Goal: Transaction & Acquisition: Purchase product/service

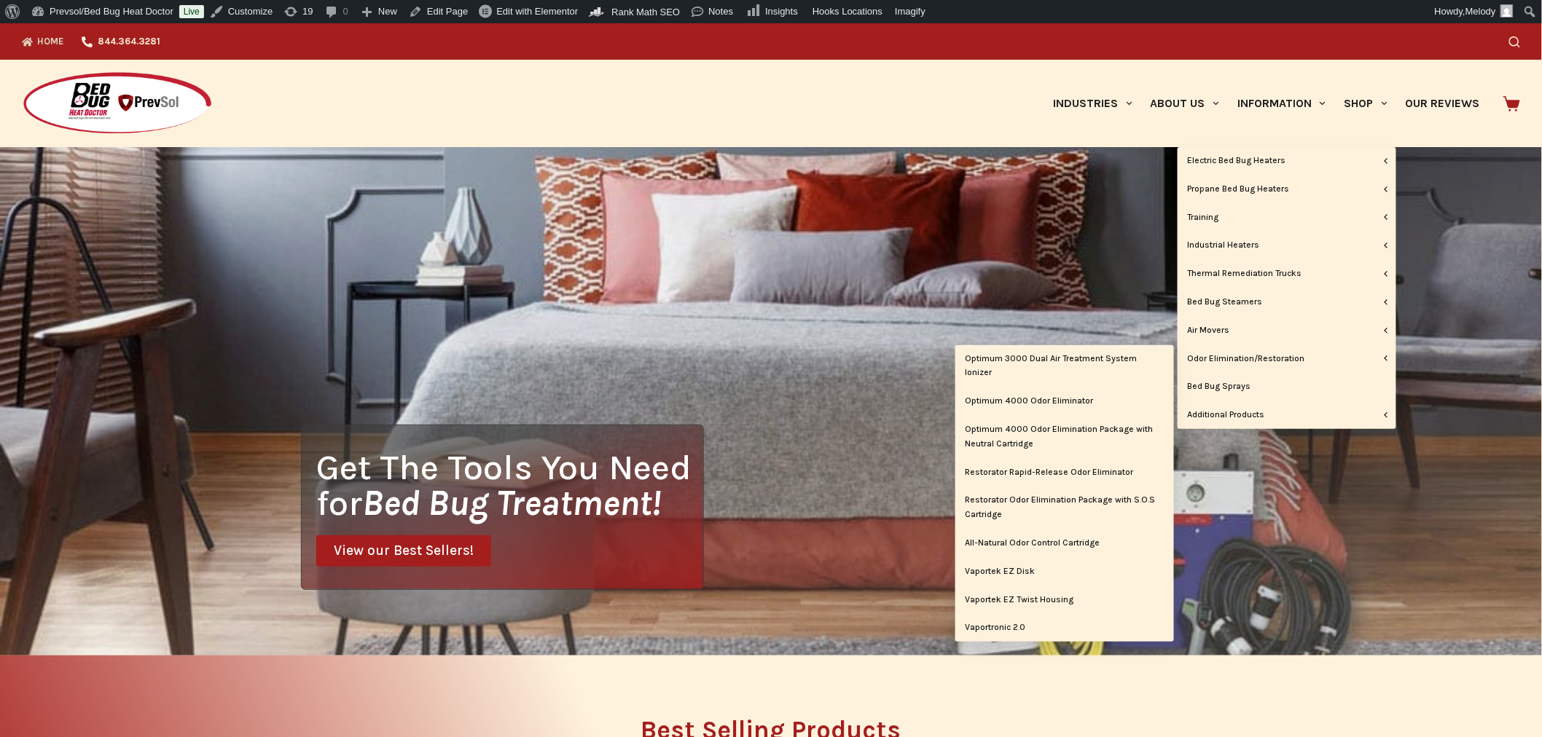
click at [1256, 353] on link "Odor Elimination/Restoration" at bounding box center [1286, 359] width 219 height 28
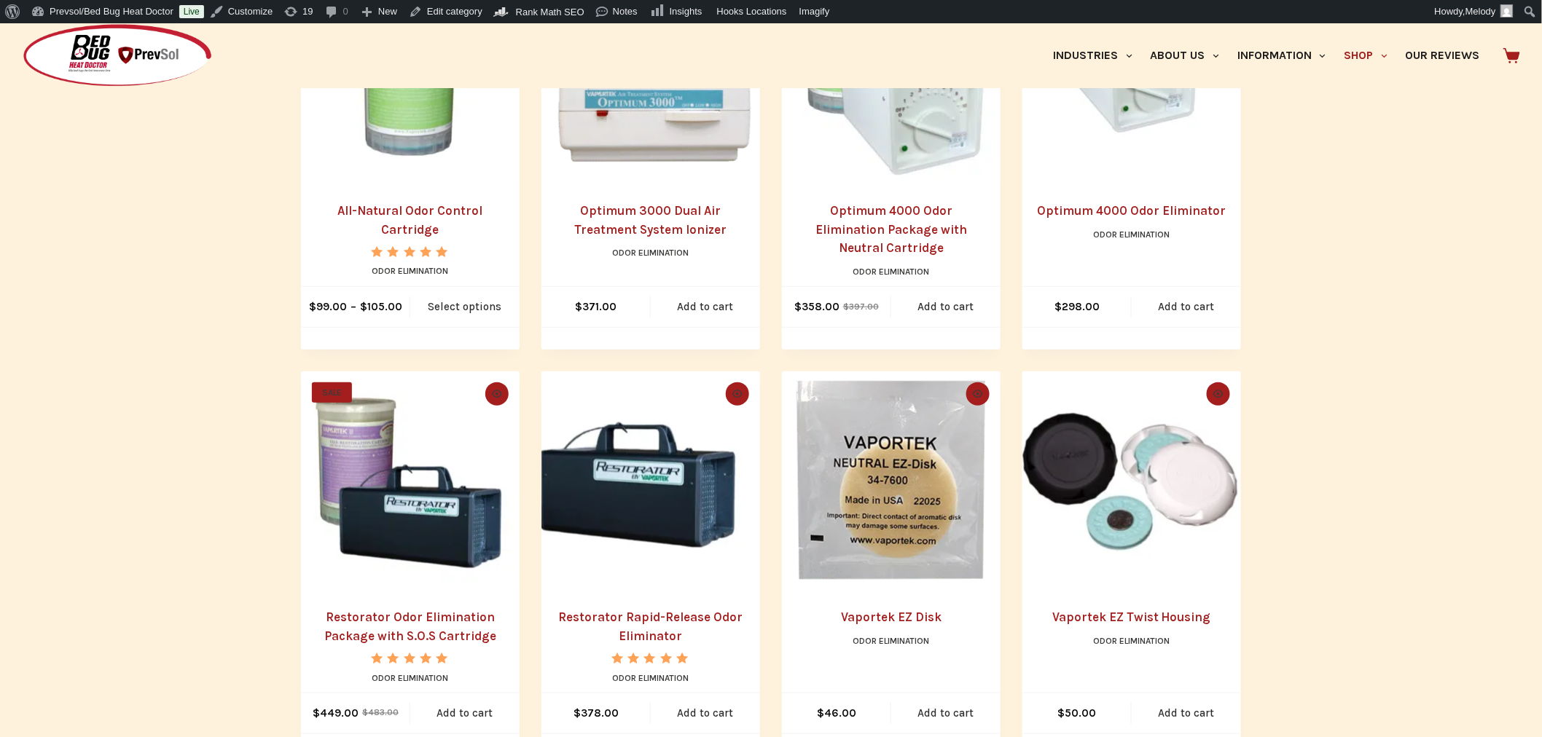
scroll to position [456, 0]
click at [1169, 518] on img "Vaportek EZ Twist Housing" at bounding box center [1131, 480] width 219 height 219
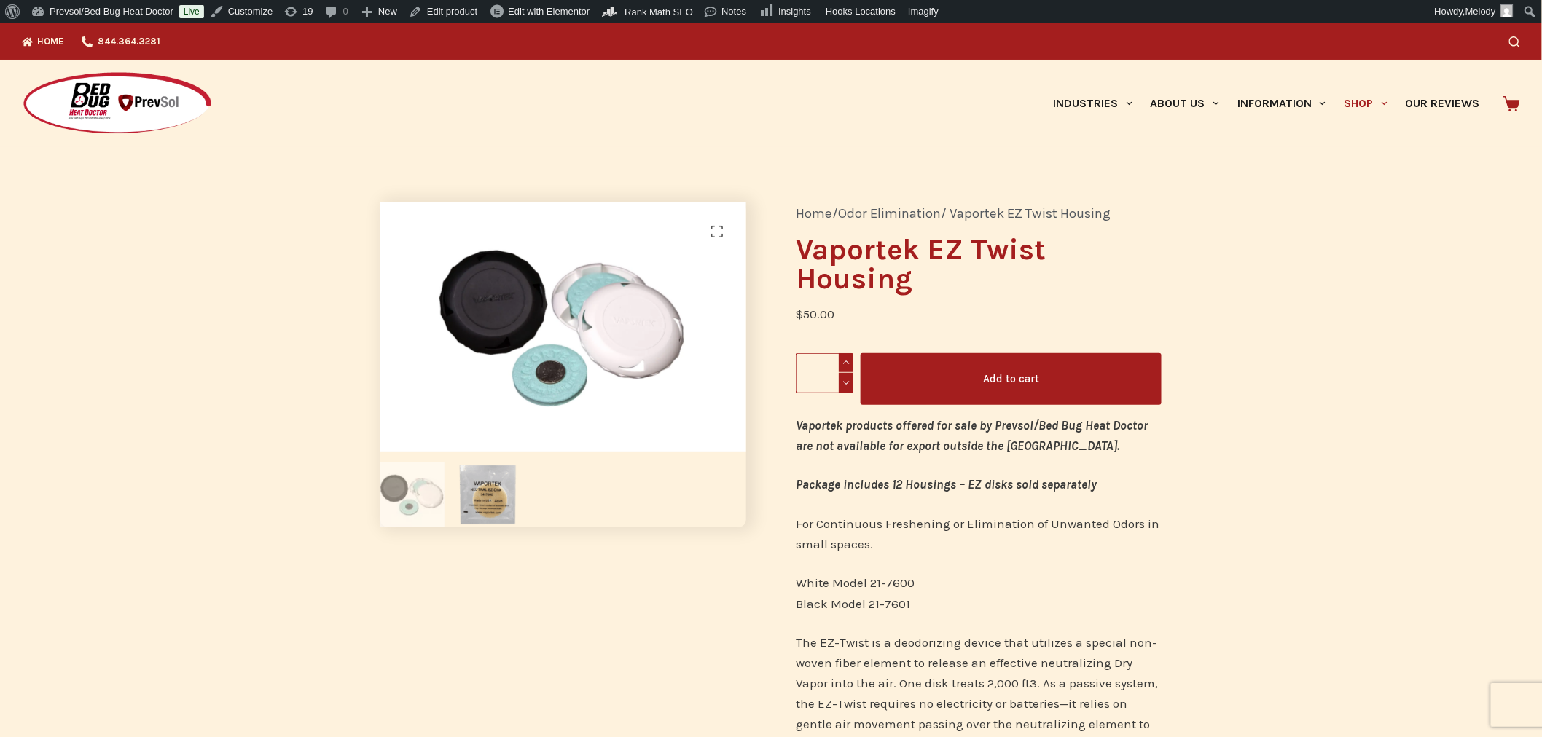
click at [185, 89] on img at bounding box center [117, 103] width 191 height 65
